Goal: Check status: Check status

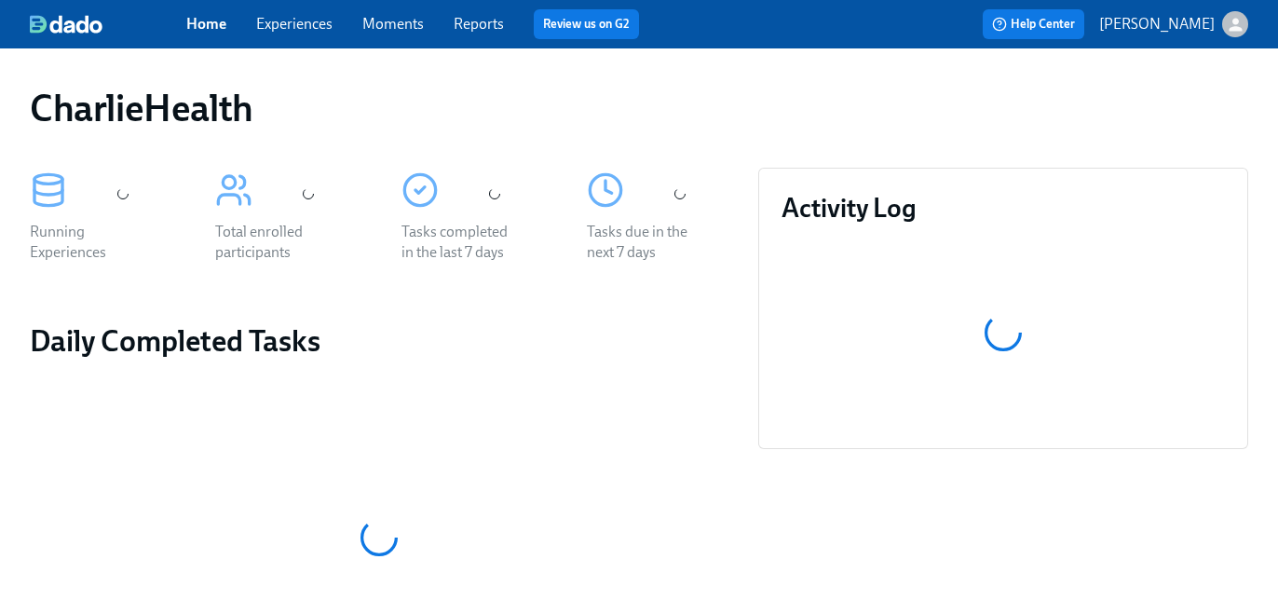
click at [301, 26] on link "Experiences" at bounding box center [294, 24] width 76 height 18
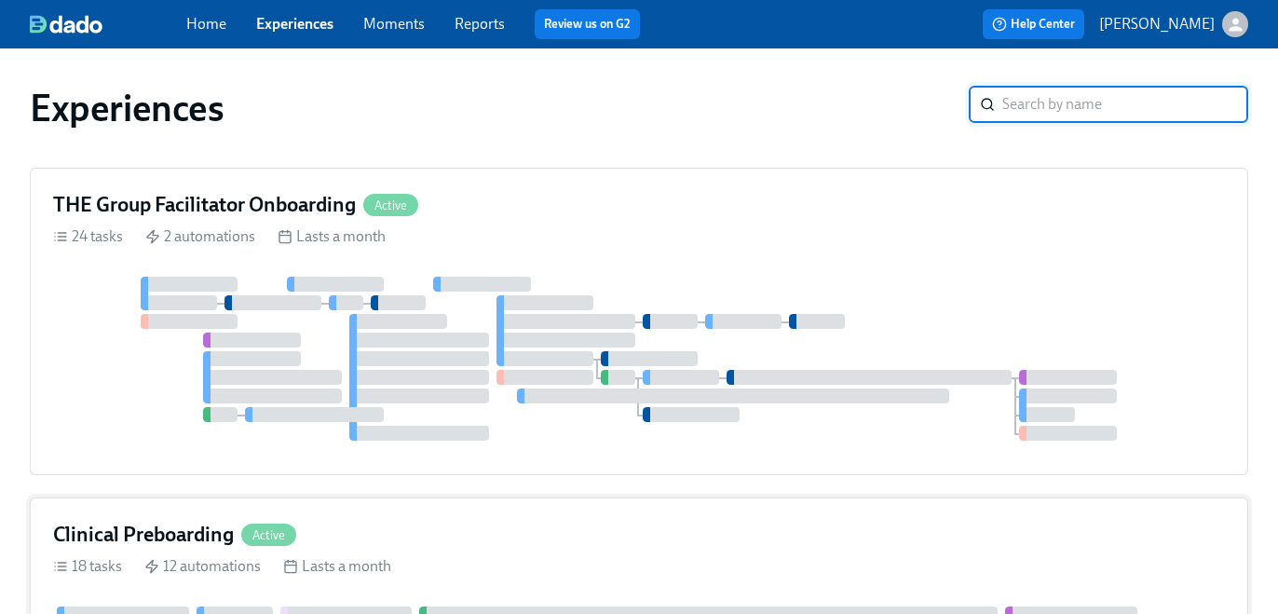
scroll to position [127, 0]
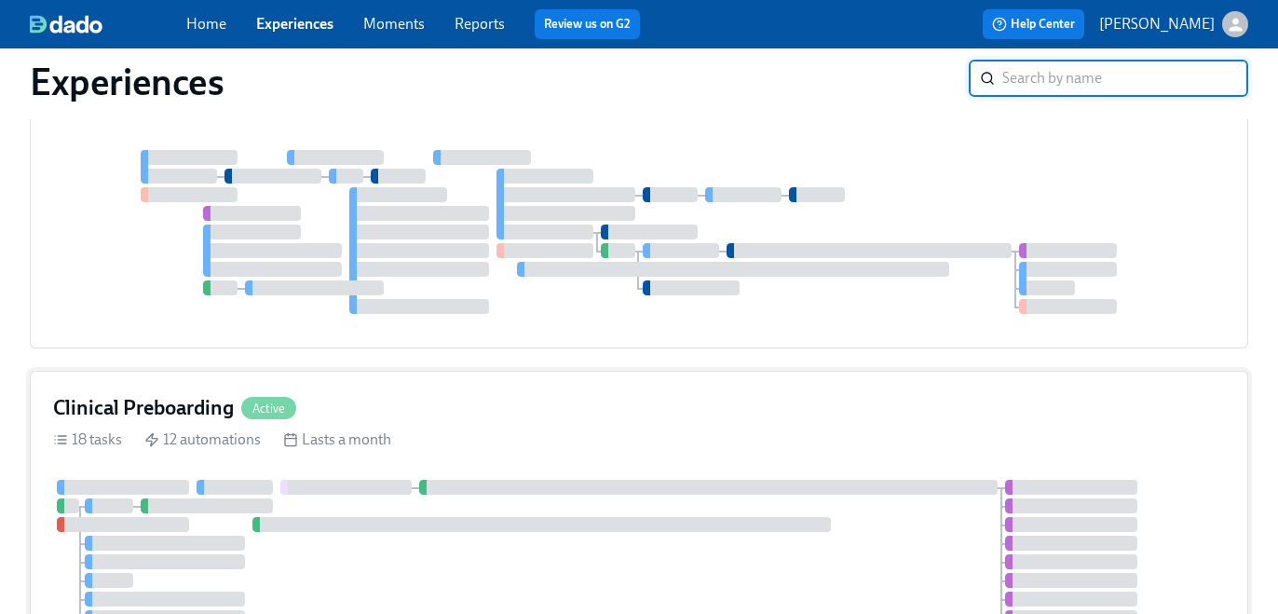
click at [598, 416] on div "Clinical Preboarding Active" at bounding box center [639, 408] width 1172 height 28
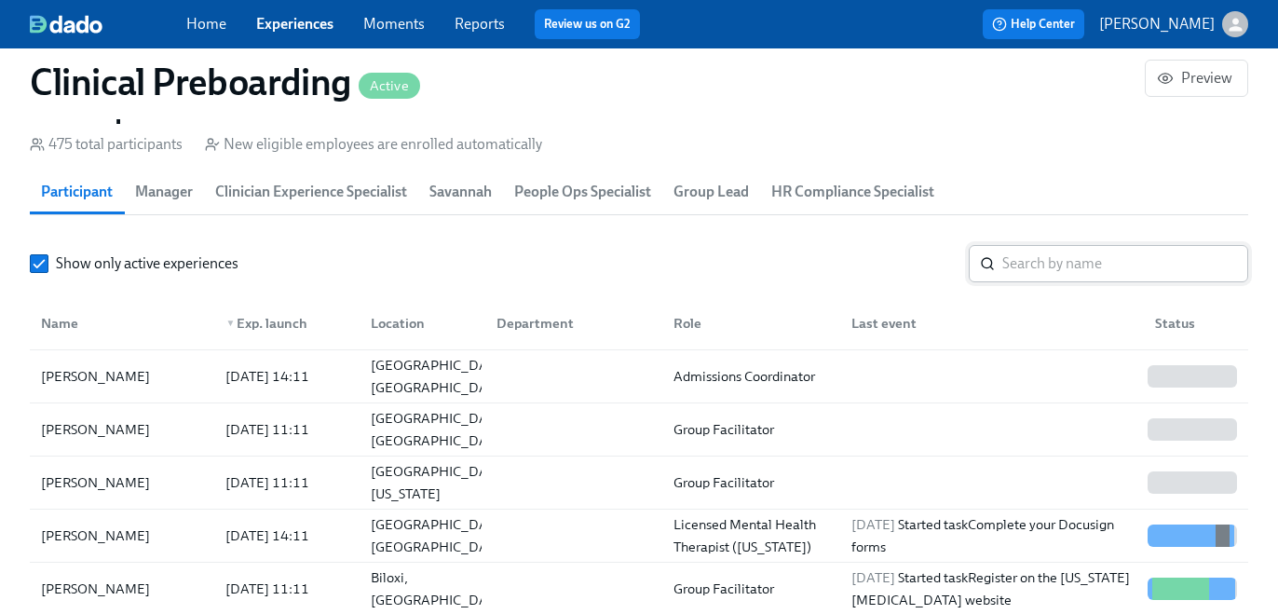
scroll to position [0, 22666]
click at [1032, 282] on input "search" at bounding box center [1126, 263] width 246 height 37
paste input "[PERSON_NAME]"
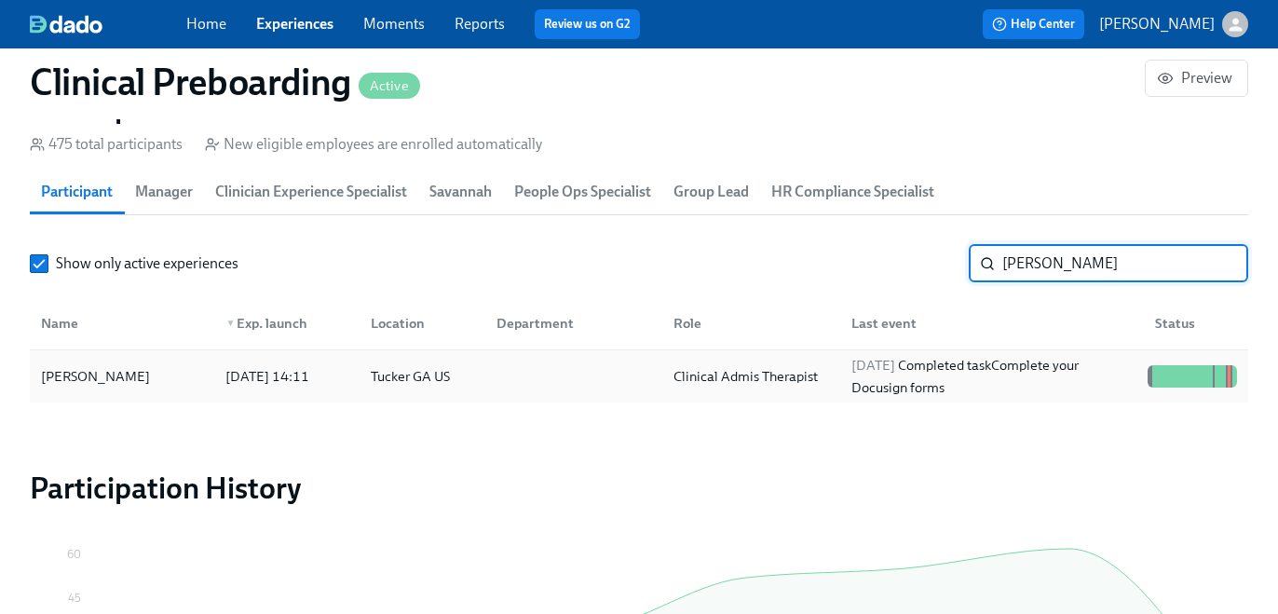
click at [971, 379] on div "[DATE] Completed task Complete your Docusign forms" at bounding box center [992, 376] width 296 height 45
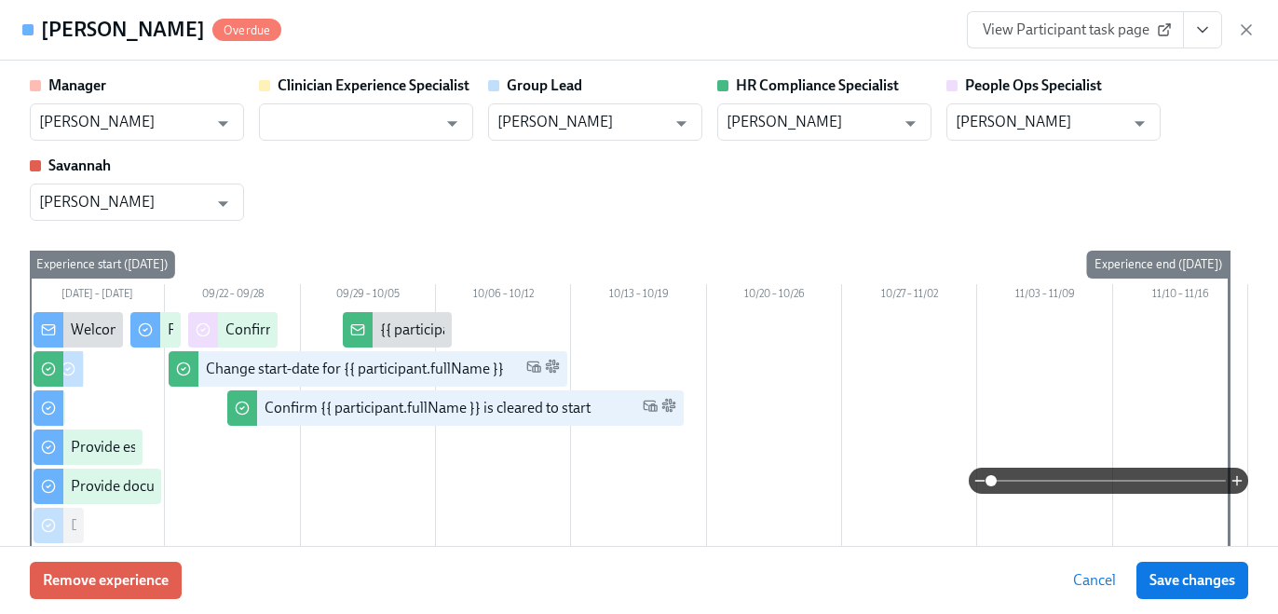
click at [1208, 27] on icon "View task page" at bounding box center [1203, 30] width 19 height 19
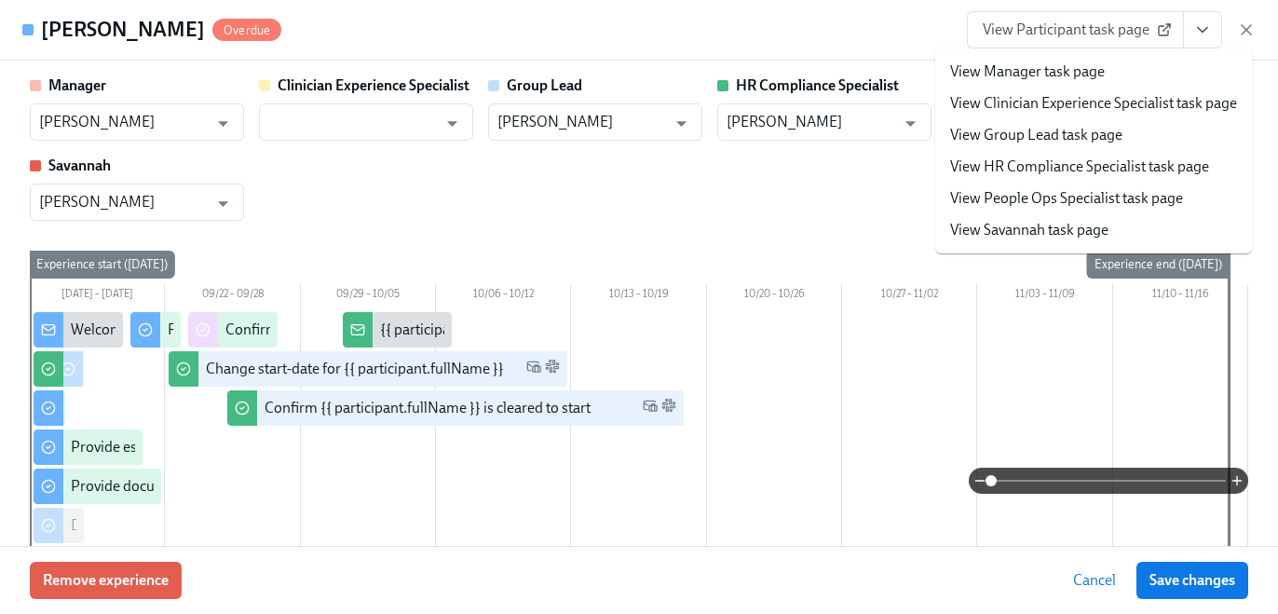
click at [1133, 169] on link "View HR Compliance Specialist task page" at bounding box center [1079, 167] width 259 height 21
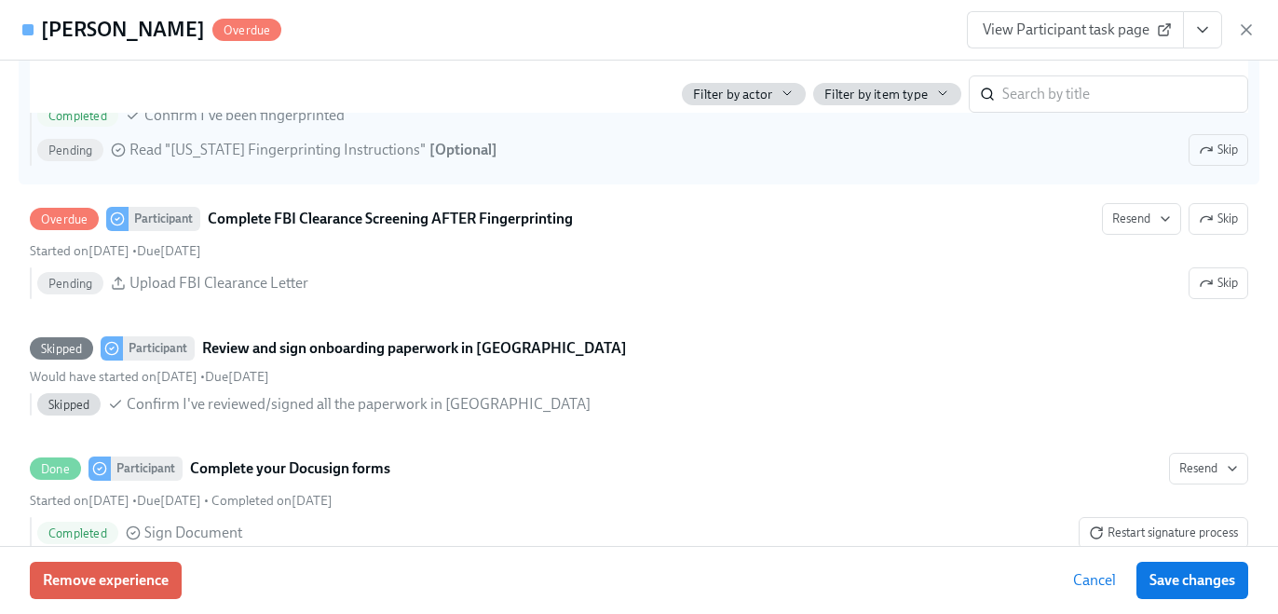
scroll to position [2594, 0]
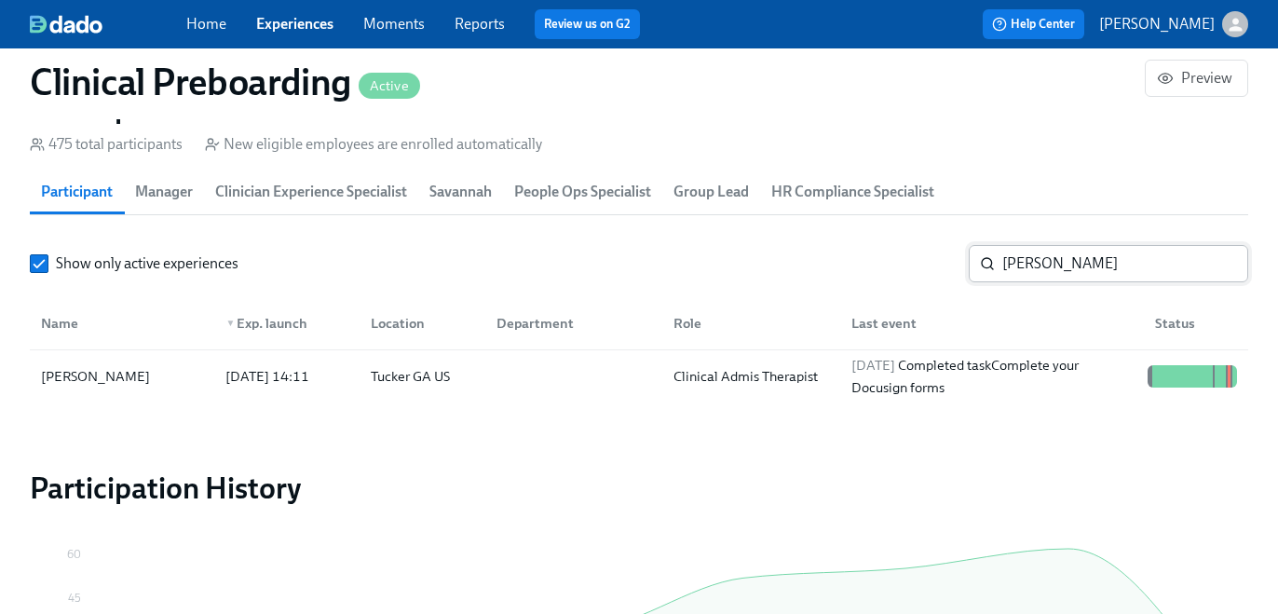
click at [1102, 263] on input "[PERSON_NAME]" at bounding box center [1126, 263] width 246 height 37
click at [1088, 265] on input "[PERSON_NAME]" at bounding box center [1126, 263] width 246 height 37
click at [1060, 279] on input "[PERSON_NAME]" at bounding box center [1126, 263] width 246 height 37
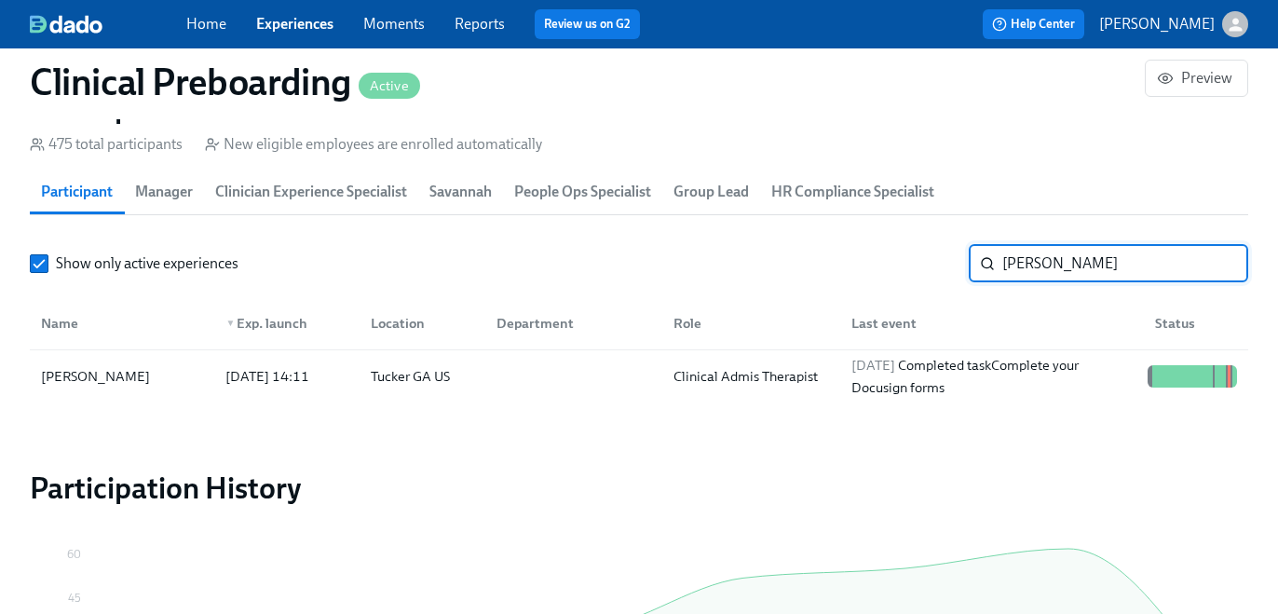
click at [1060, 279] on input "[PERSON_NAME]" at bounding box center [1126, 263] width 246 height 37
click at [1058, 274] on input "[PERSON_NAME]" at bounding box center [1126, 263] width 246 height 37
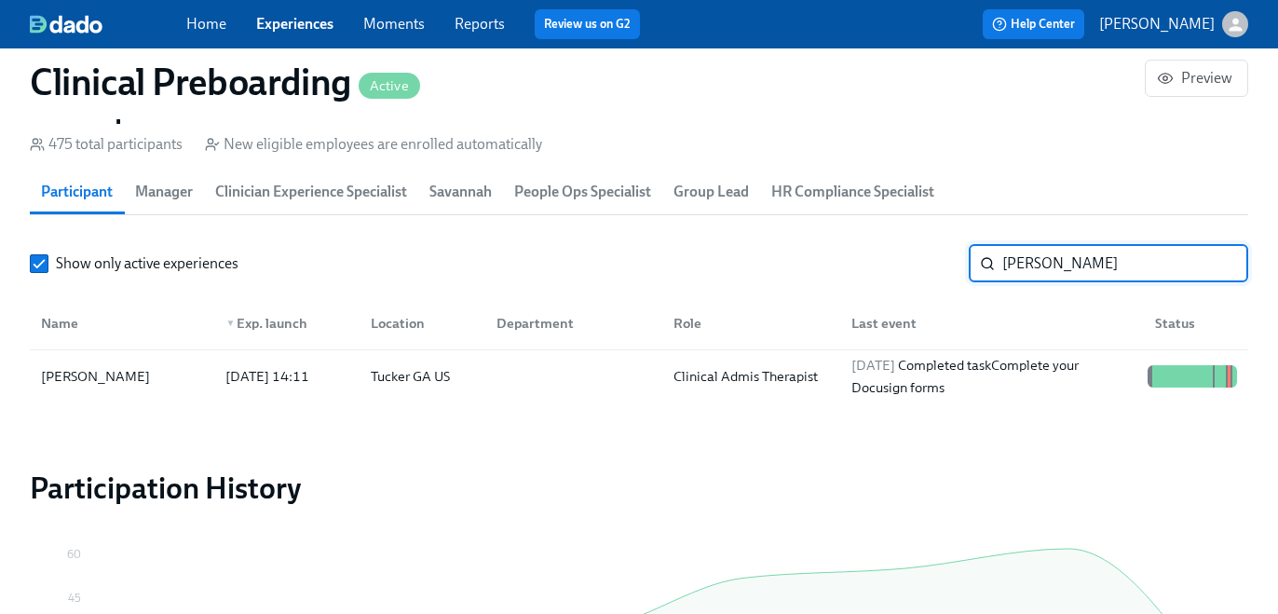
scroll to position [0, 24089]
paste input "[PERSON_NAME]"
type input "[PERSON_NAME]"
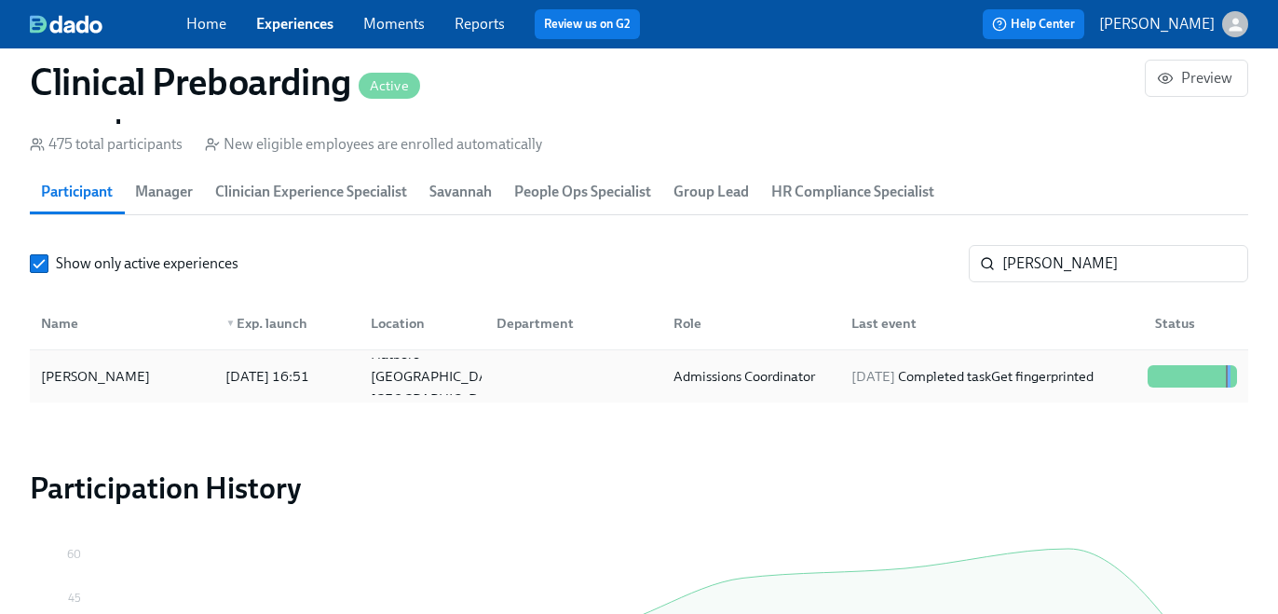
click at [950, 377] on div "[DATE] Completed task Get fingerprinted" at bounding box center [972, 376] width 257 height 22
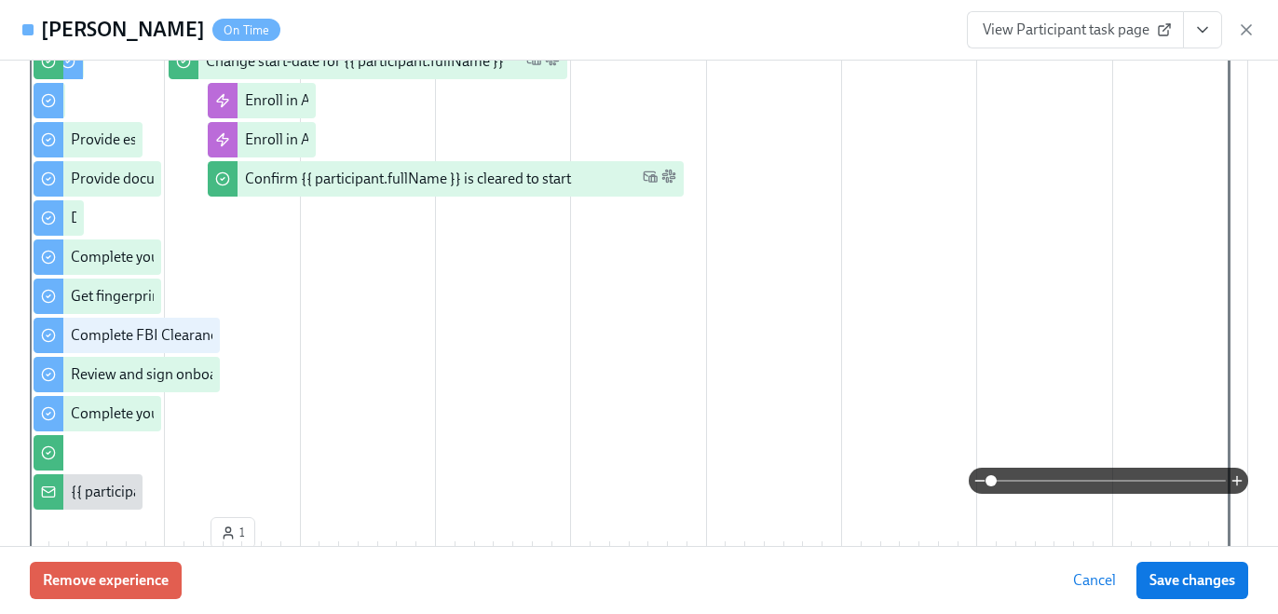
scroll to position [403, 0]
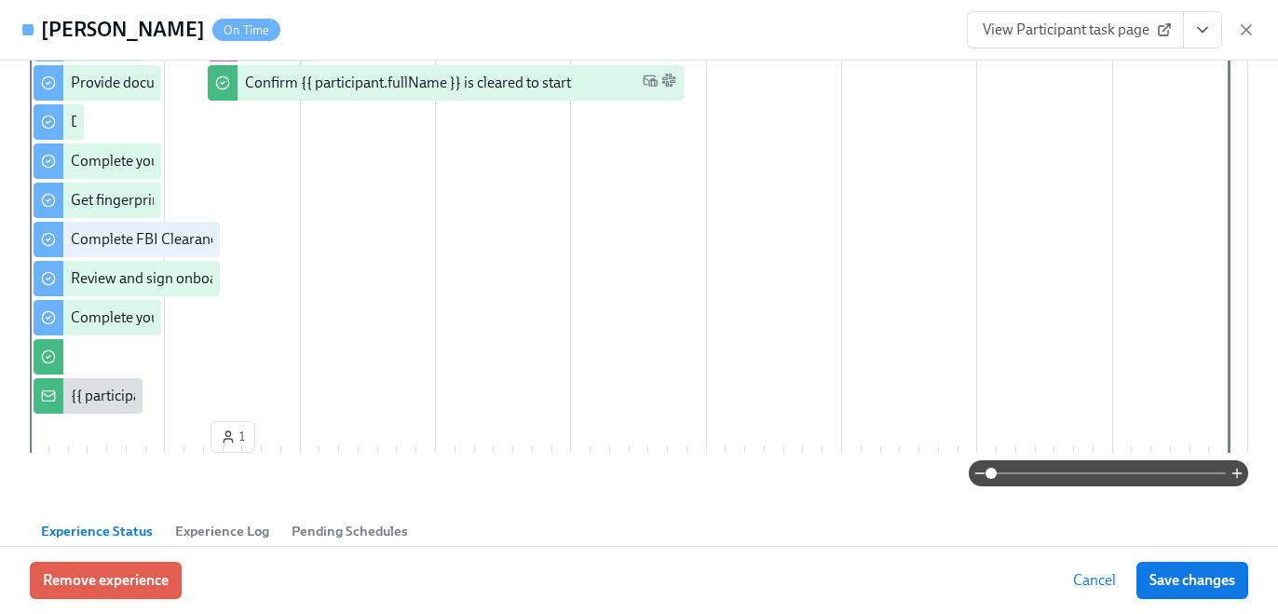
click at [1196, 36] on icon "View task page" at bounding box center [1203, 30] width 19 height 19
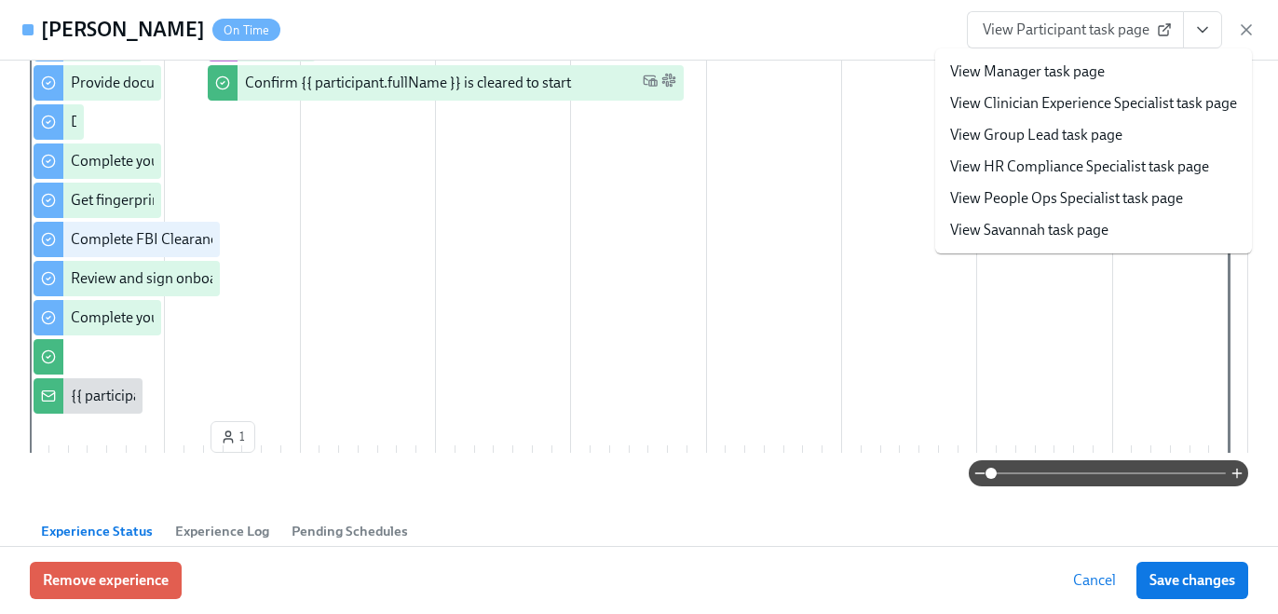
click at [1126, 167] on link "View HR Compliance Specialist task page" at bounding box center [1079, 167] width 259 height 21
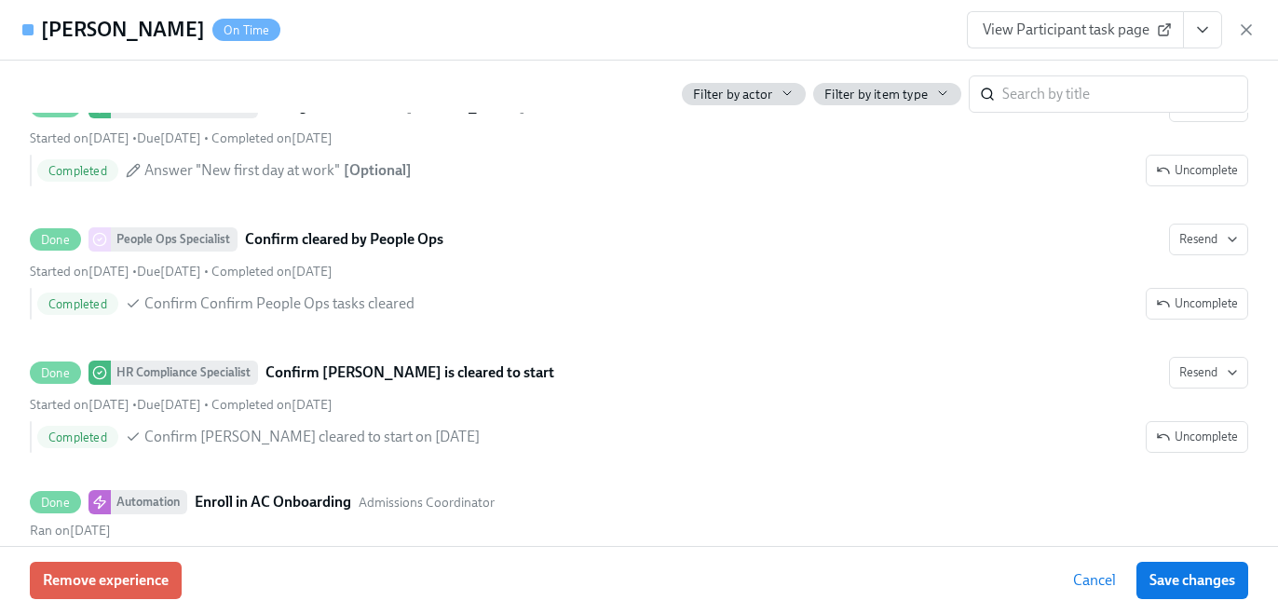
scroll to position [3524, 0]
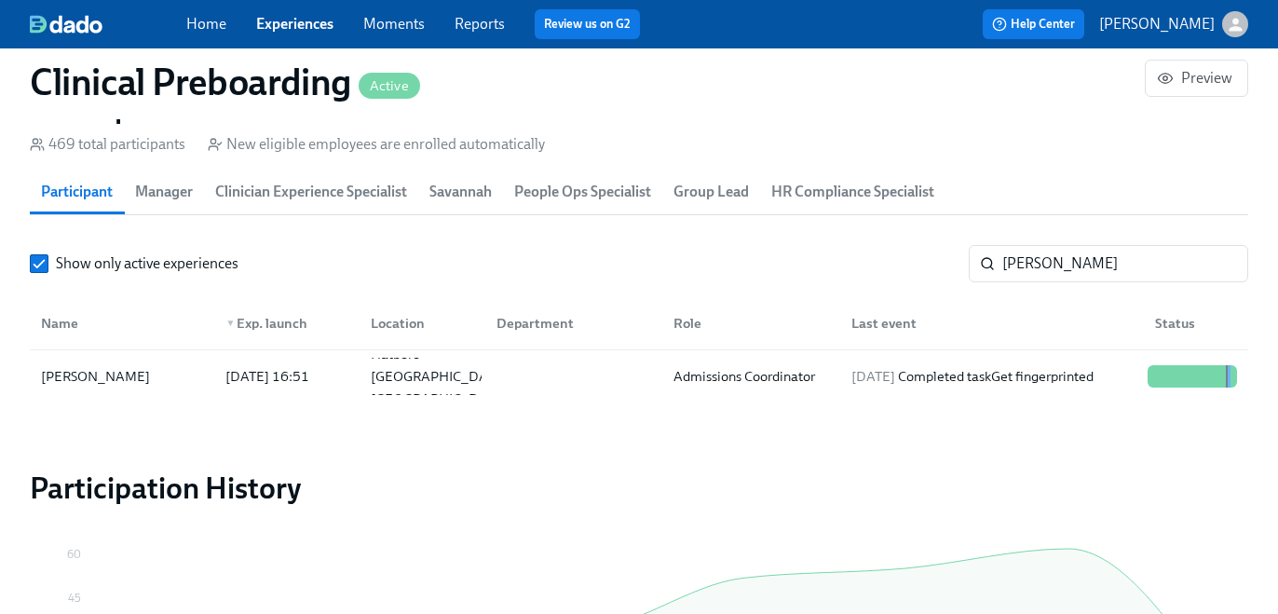
click at [275, 20] on link "Experiences" at bounding box center [294, 24] width 77 height 18
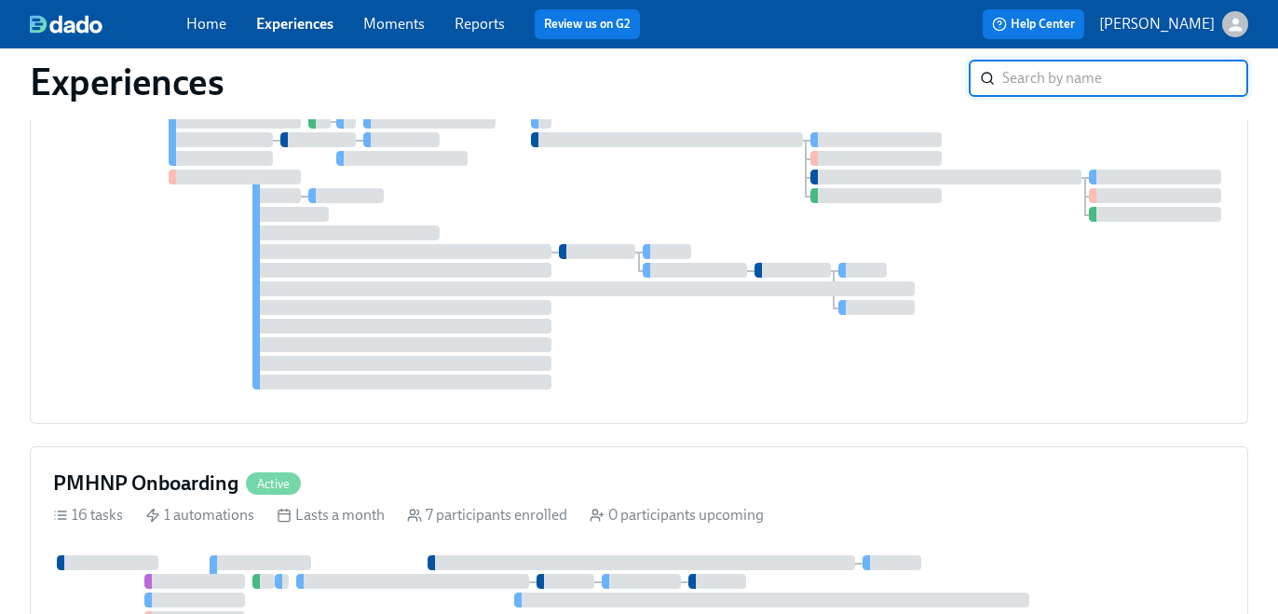
scroll to position [4787, 0]
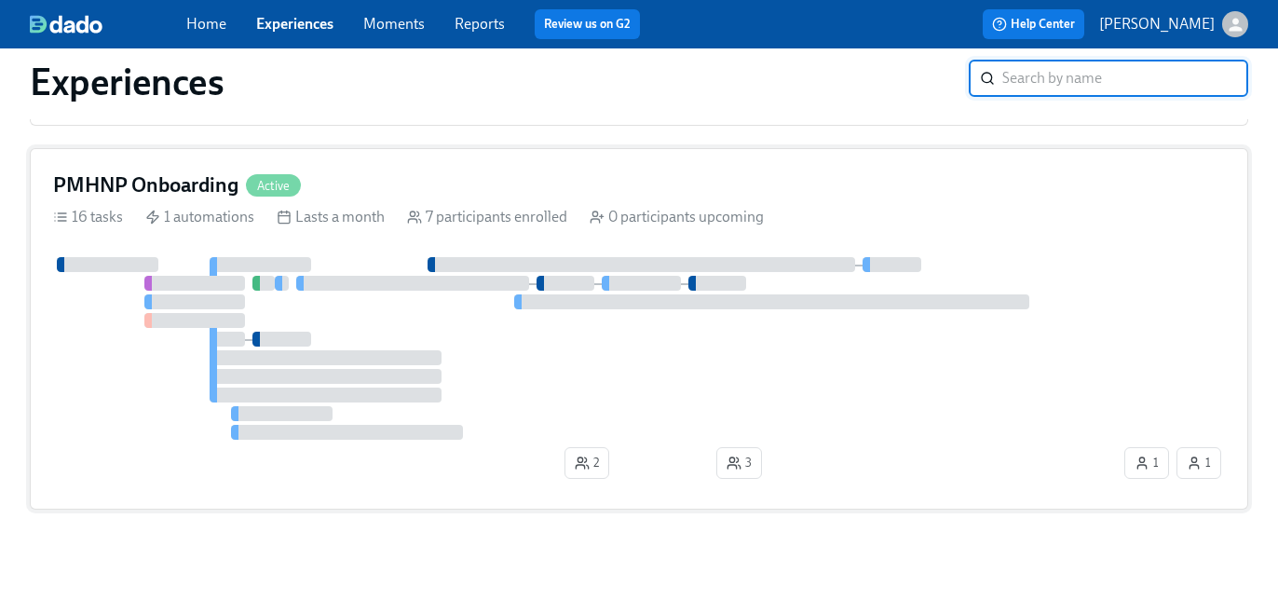
click at [316, 282] on div at bounding box center [412, 283] width 232 height 15
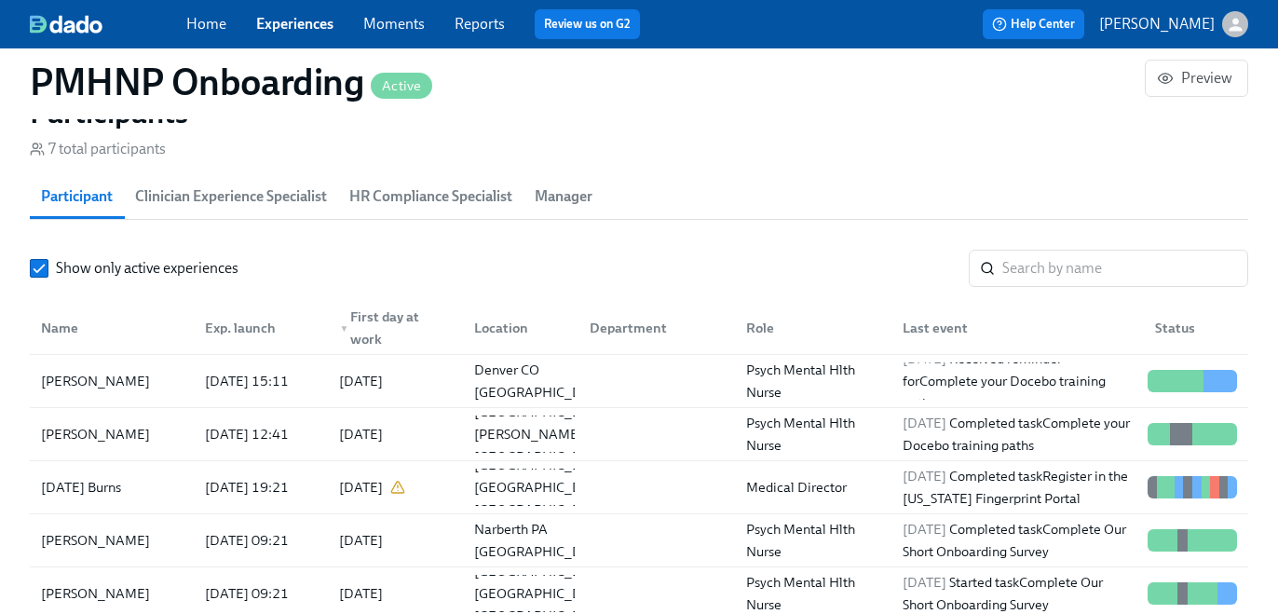
scroll to position [1747, 0]
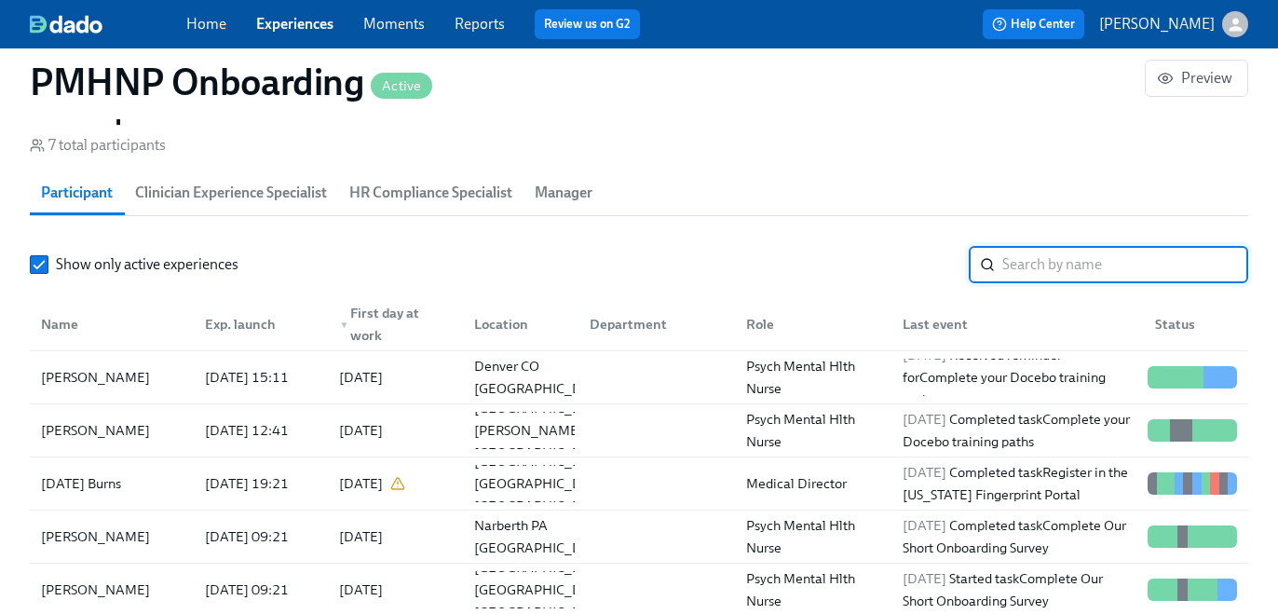
click at [1033, 270] on input "search" at bounding box center [1126, 264] width 246 height 37
paste input "we dont have orig licensure copies for states they are licensed in, typically t…"
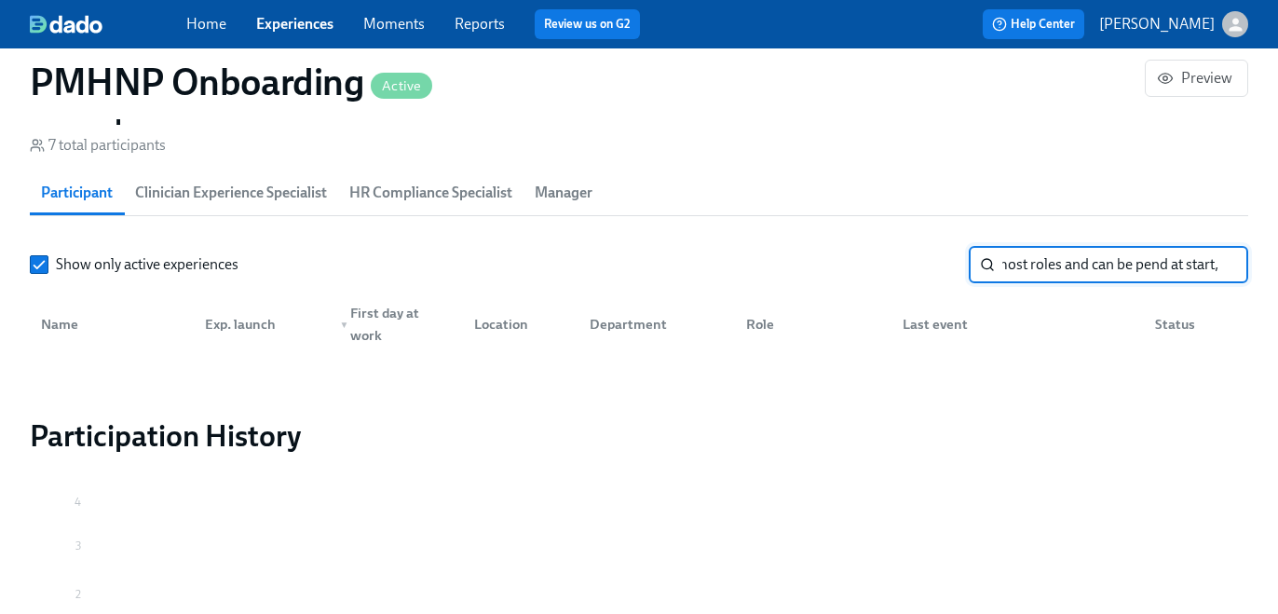
click at [1033, 270] on input "we dont have orig licensure copies for states they are licensed in, typically t…" at bounding box center [1126, 264] width 246 height 37
type input "larissa"
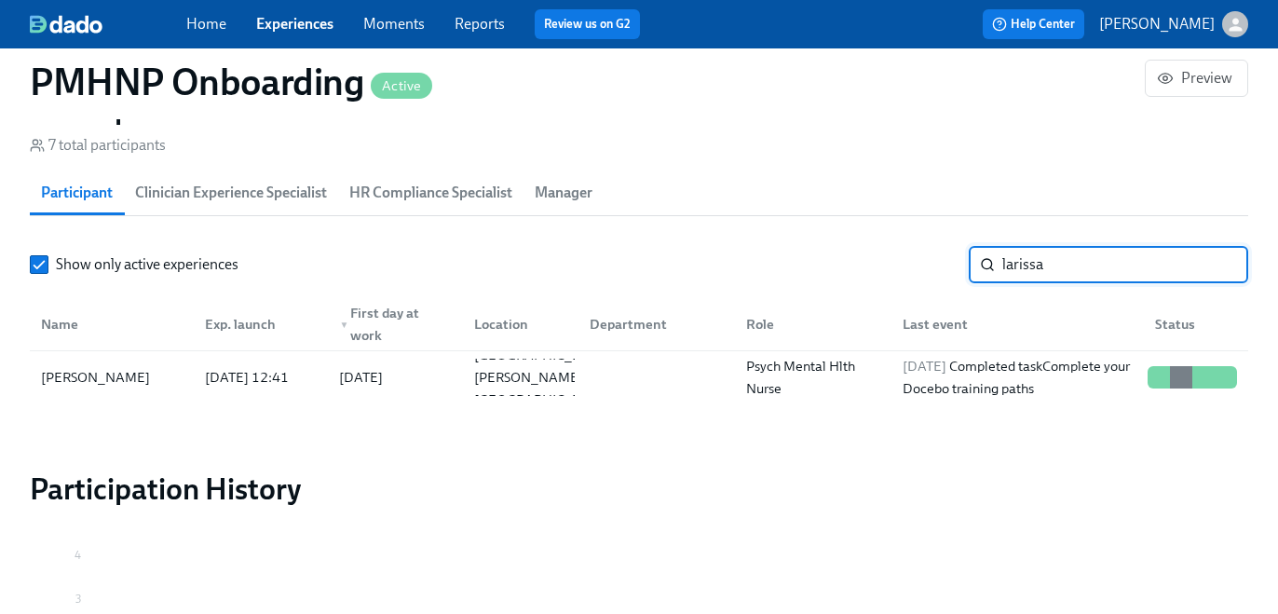
click at [1000, 404] on section "Participants 7 total participants Participant Clinician Experience Specialist H…" at bounding box center [639, 250] width 1219 height 321
click at [987, 372] on div "[DATE] Completed task Complete your Docebo training paths" at bounding box center [1017, 377] width 245 height 45
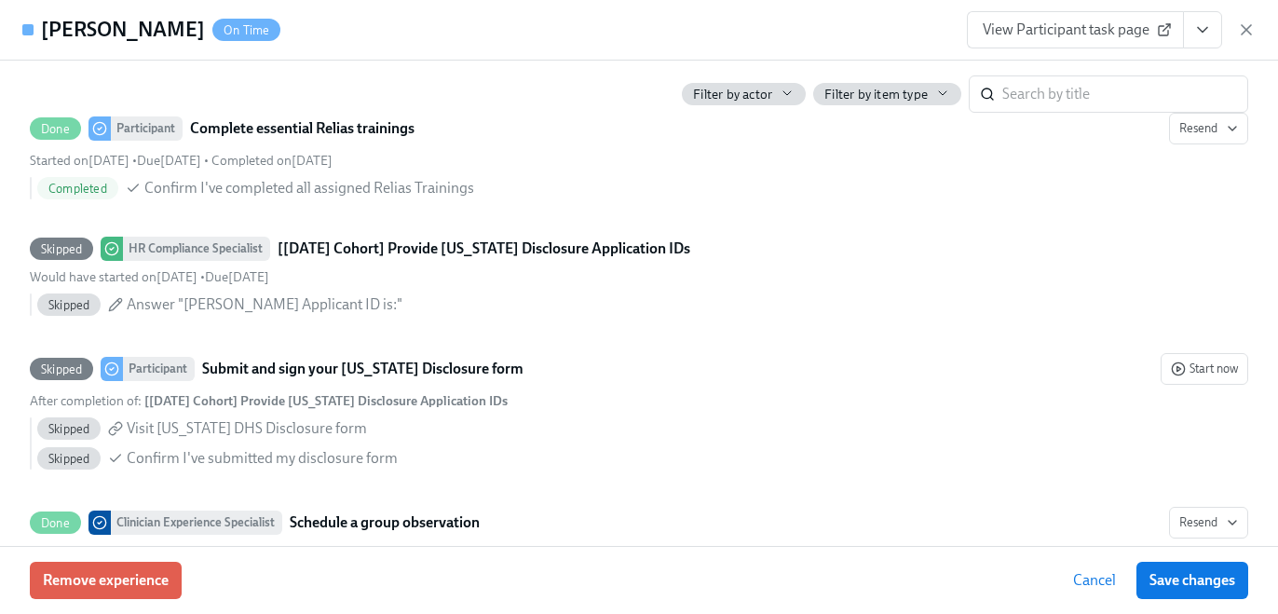
scroll to position [1668, 0]
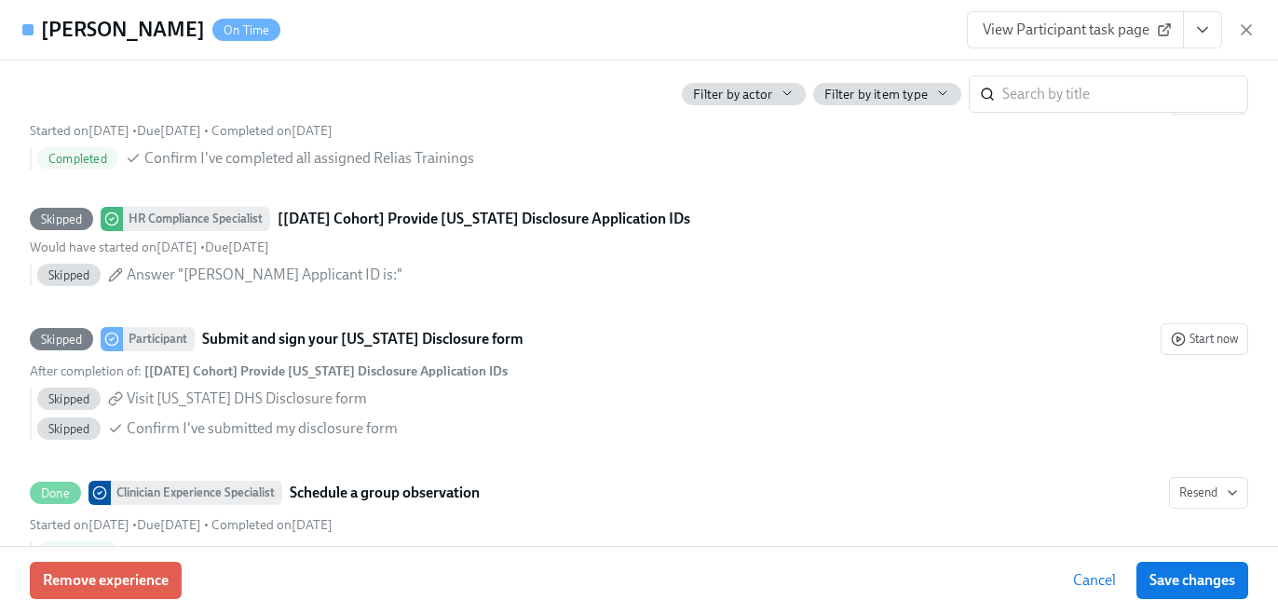
click at [1203, 34] on icon "View task page" at bounding box center [1203, 30] width 19 height 19
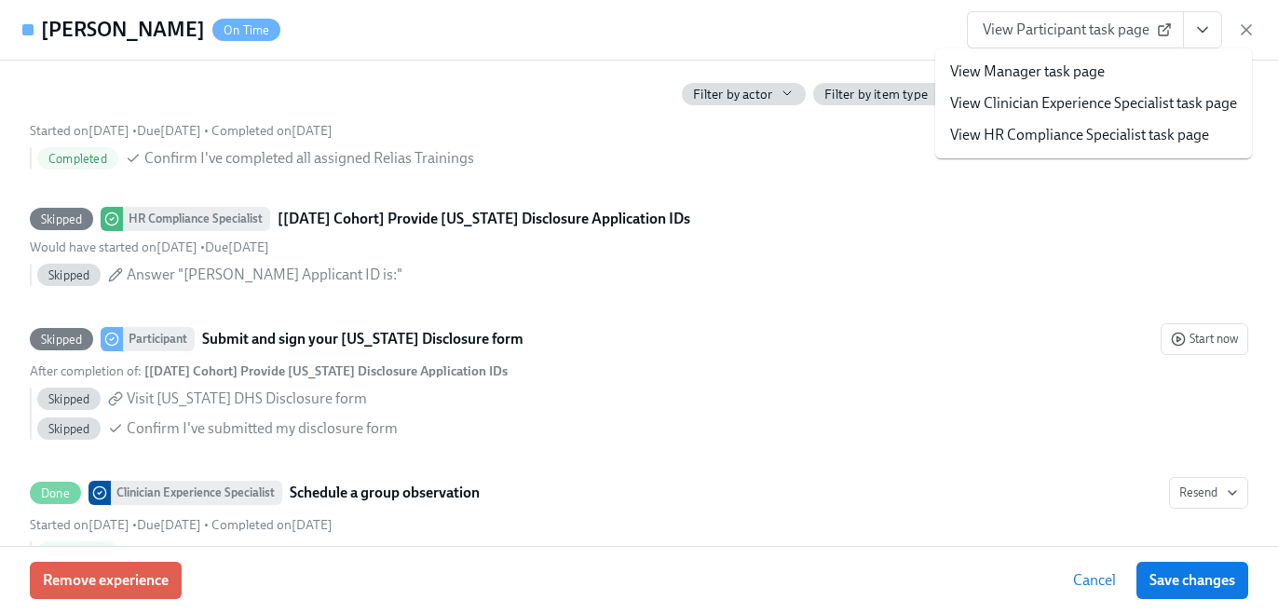
click at [1136, 139] on link "View HR Compliance Specialist task page" at bounding box center [1079, 135] width 259 height 21
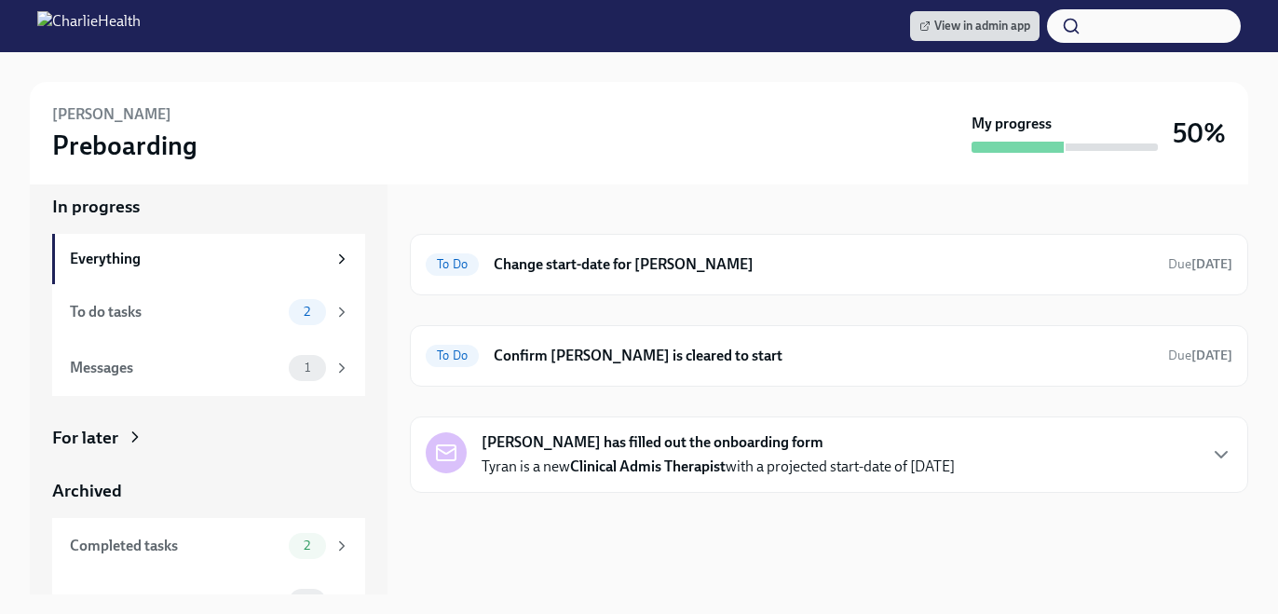
scroll to position [255, 0]
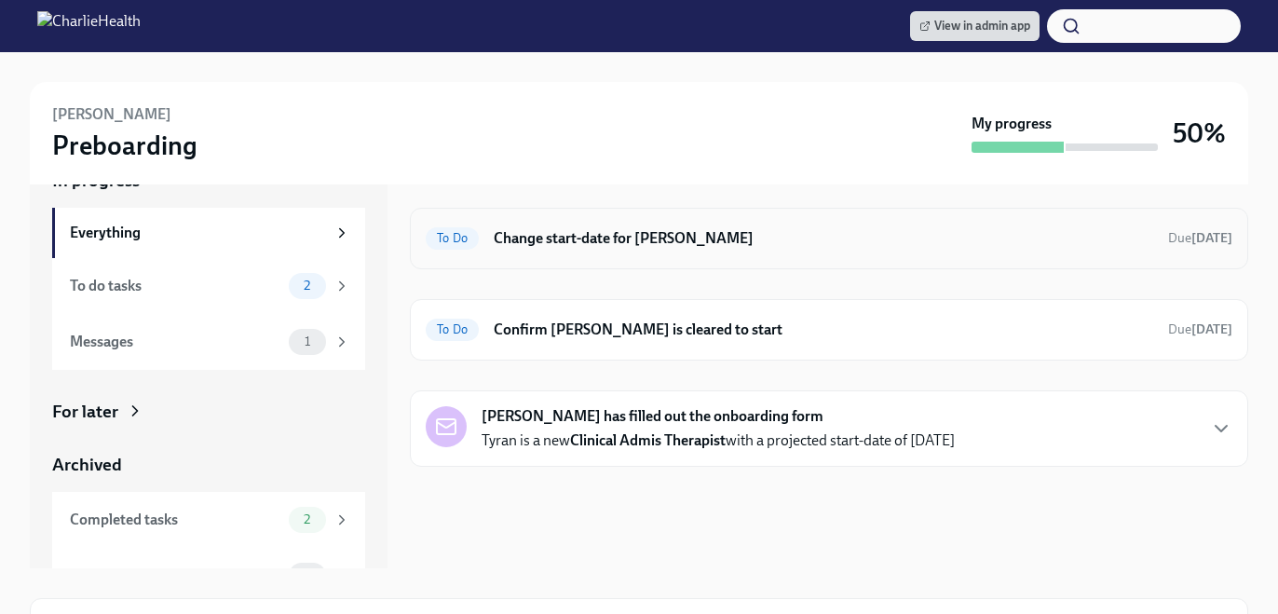
click at [711, 239] on h6 "Change start-date for Tyran Dewalt" at bounding box center [824, 238] width 660 height 21
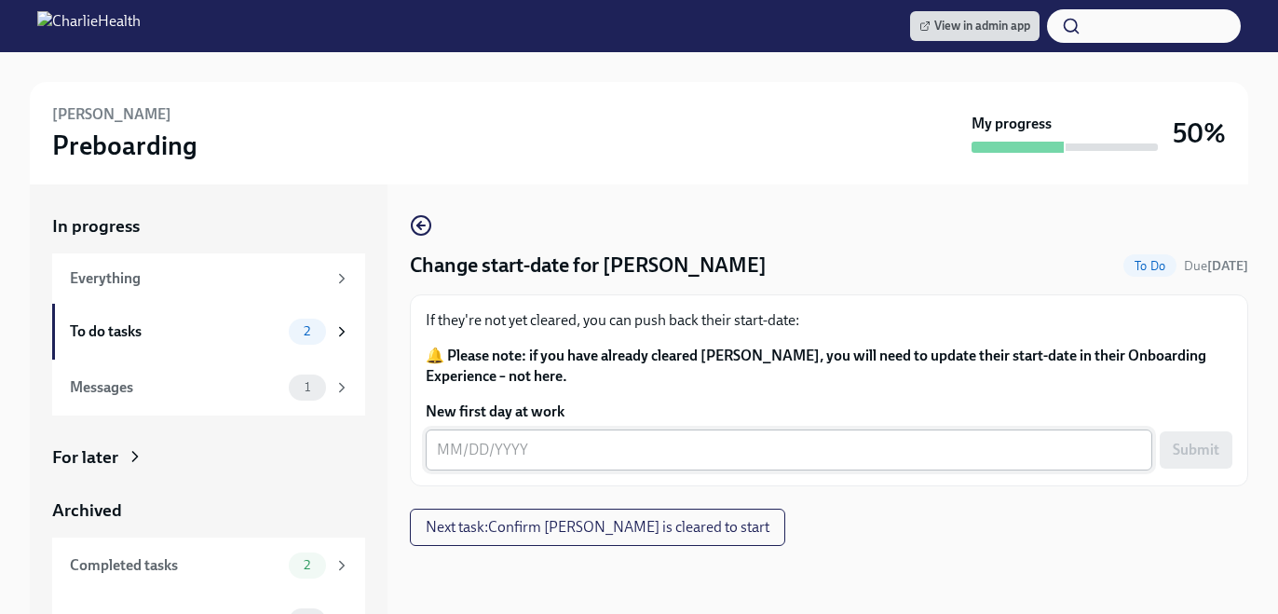
click at [530, 442] on textarea "New first day at work" at bounding box center [789, 450] width 704 height 22
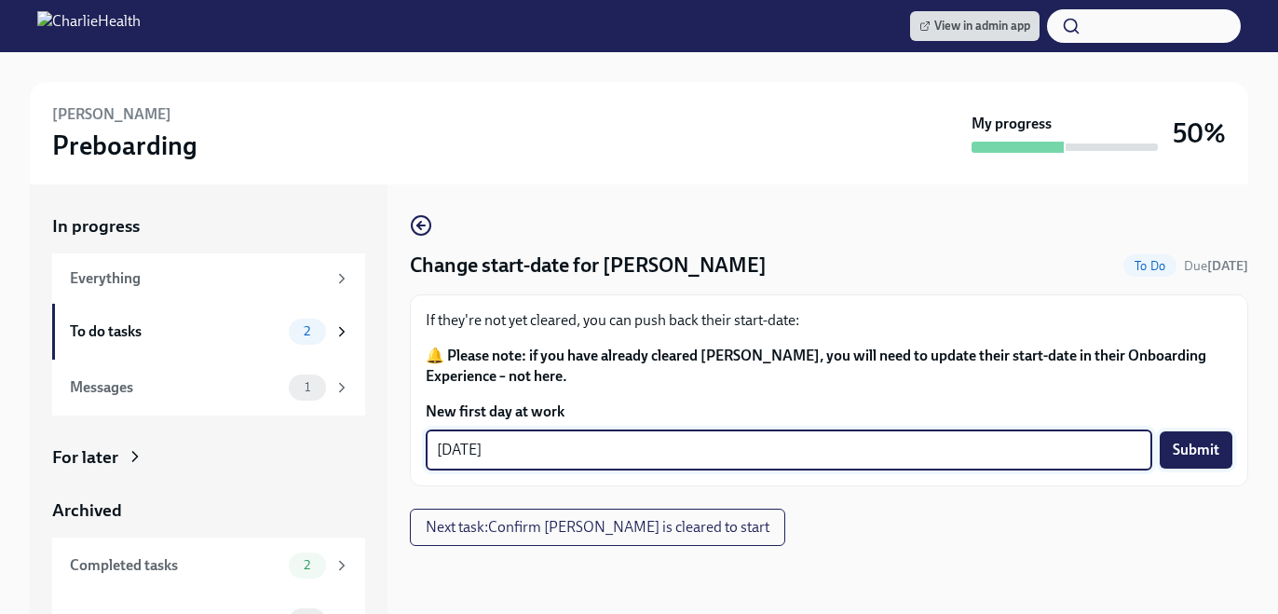
type textarea "10/06/2025"
click at [1218, 440] on button "Submit" at bounding box center [1196, 449] width 73 height 37
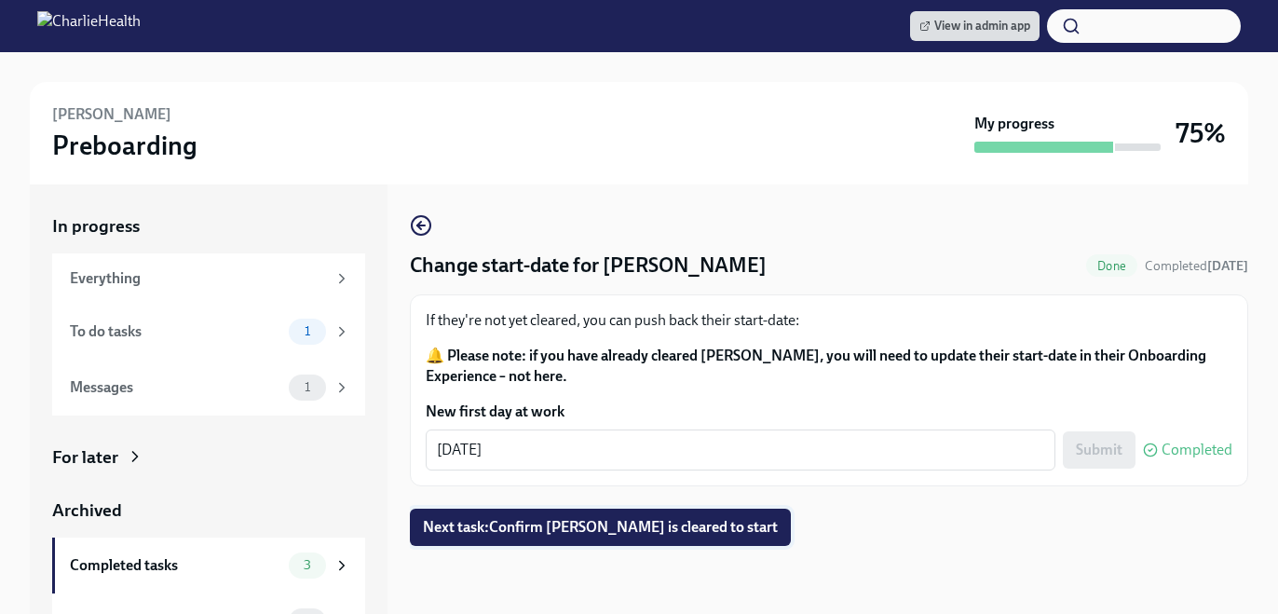
click at [692, 521] on span "Next task : Confirm Tyran Dewalt is cleared to start" at bounding box center [600, 527] width 355 height 19
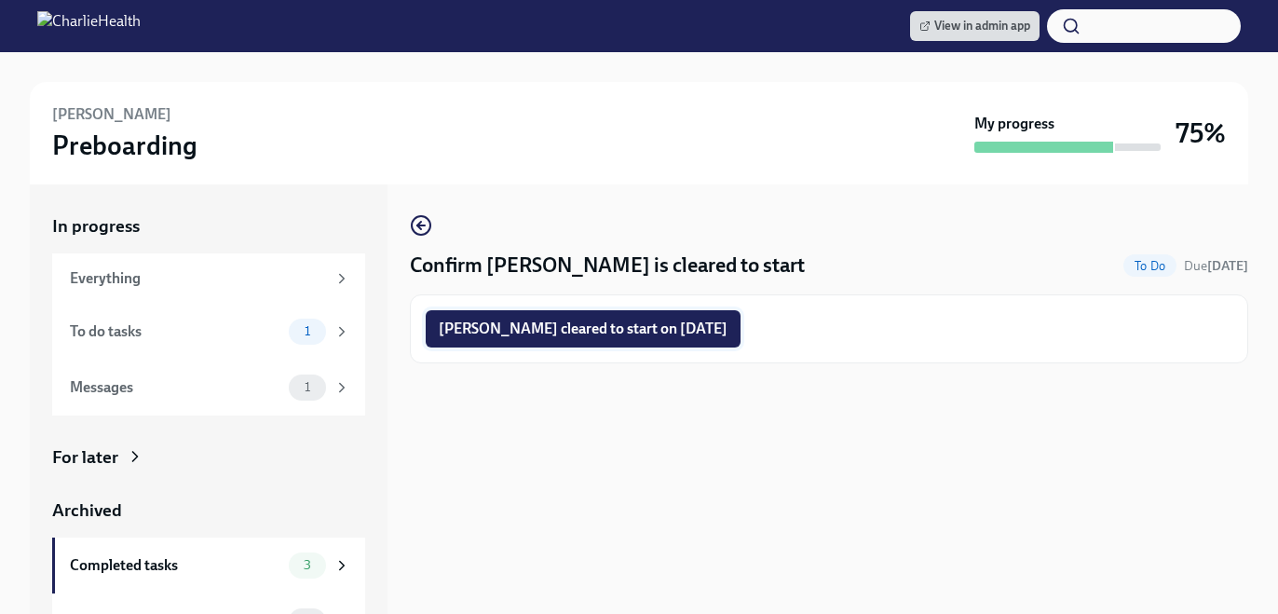
click at [661, 334] on span "Tyran Dewalt cleared to start on 10/06/2025" at bounding box center [583, 329] width 289 height 19
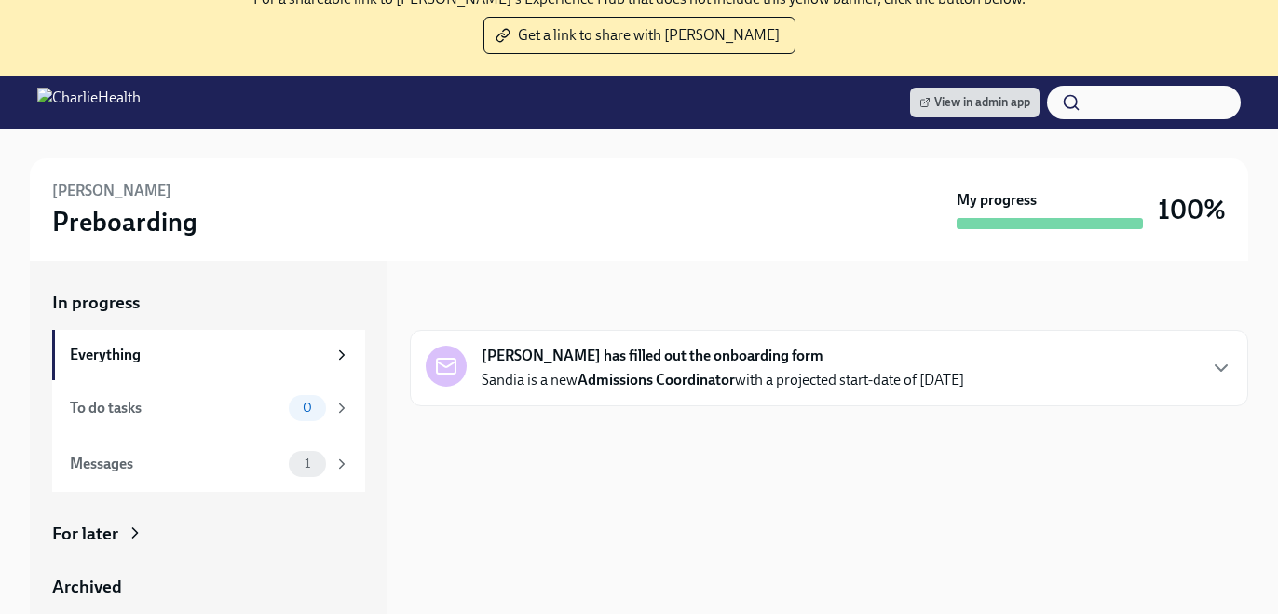
scroll to position [233, 0]
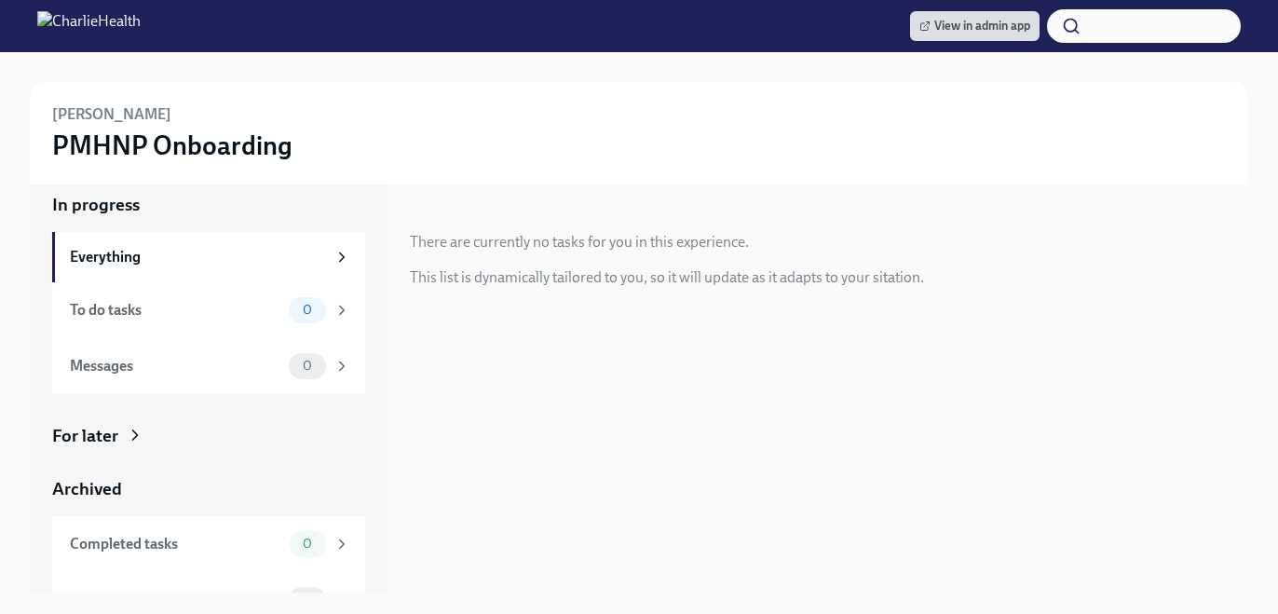
scroll to position [348, 0]
